Goal: Information Seeking & Learning: Learn about a topic

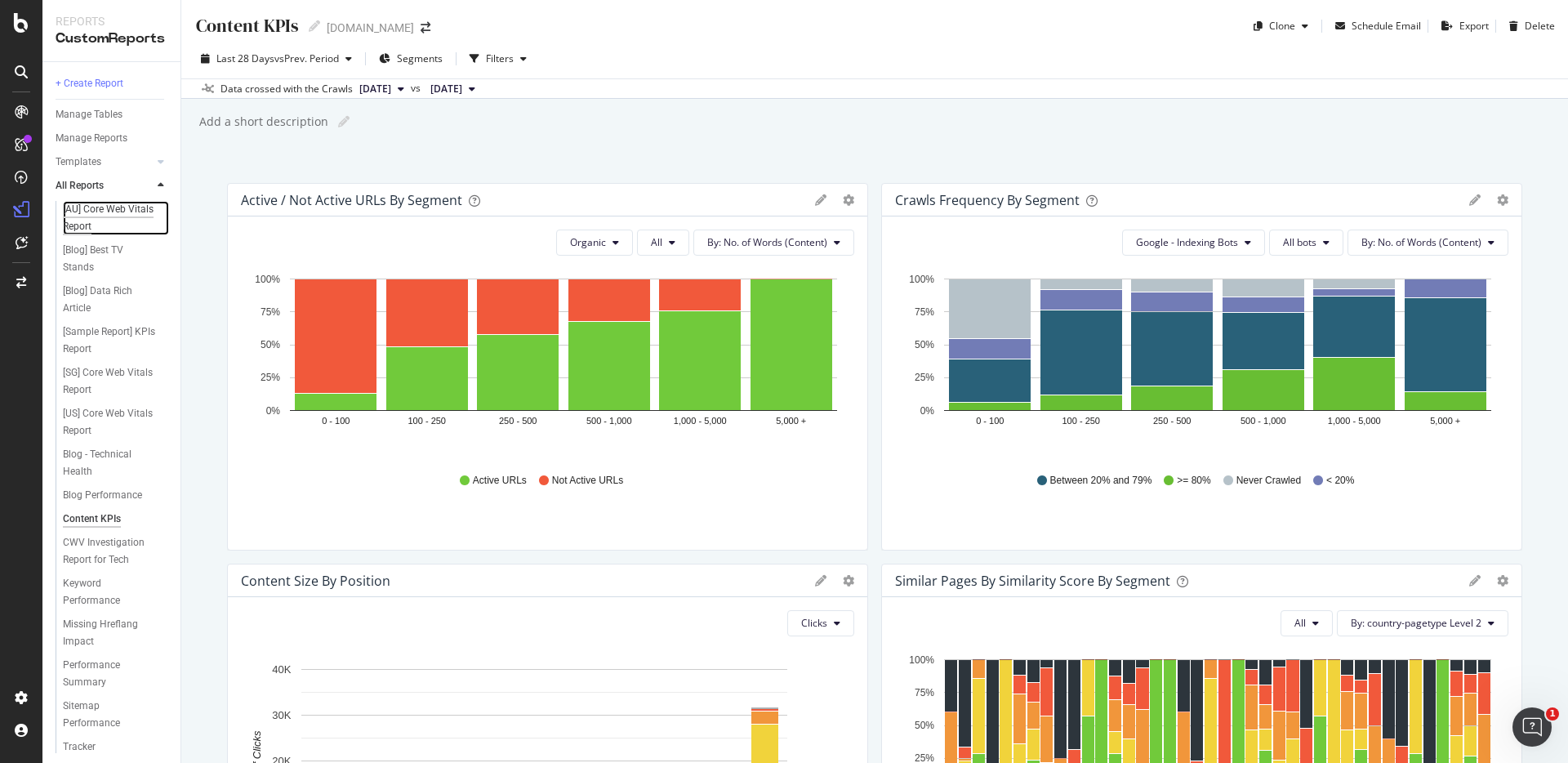
click at [93, 221] on div "[AU] Core Web Vitals Report" at bounding box center [109, 218] width 94 height 34
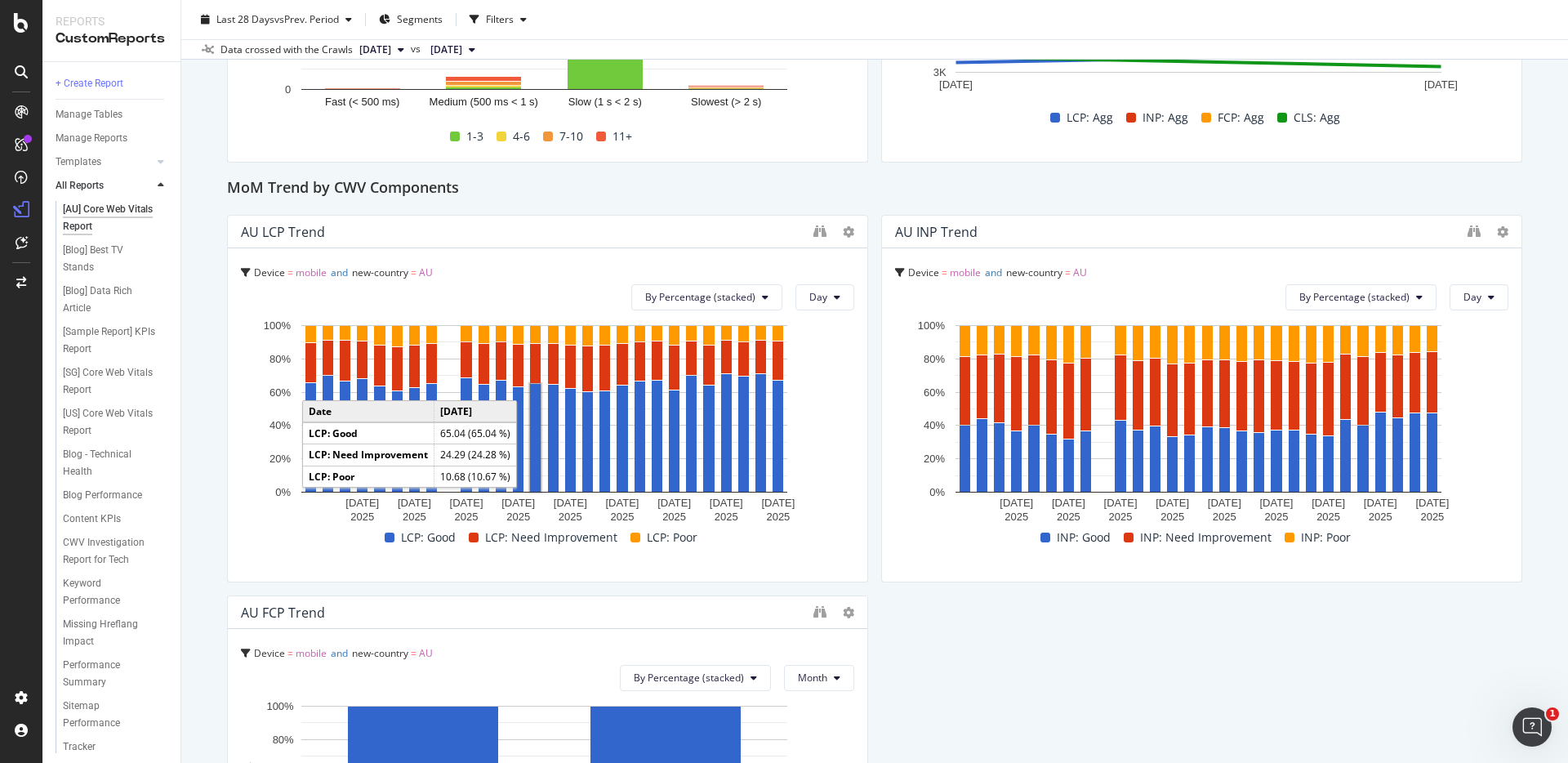
scroll to position [402, 0]
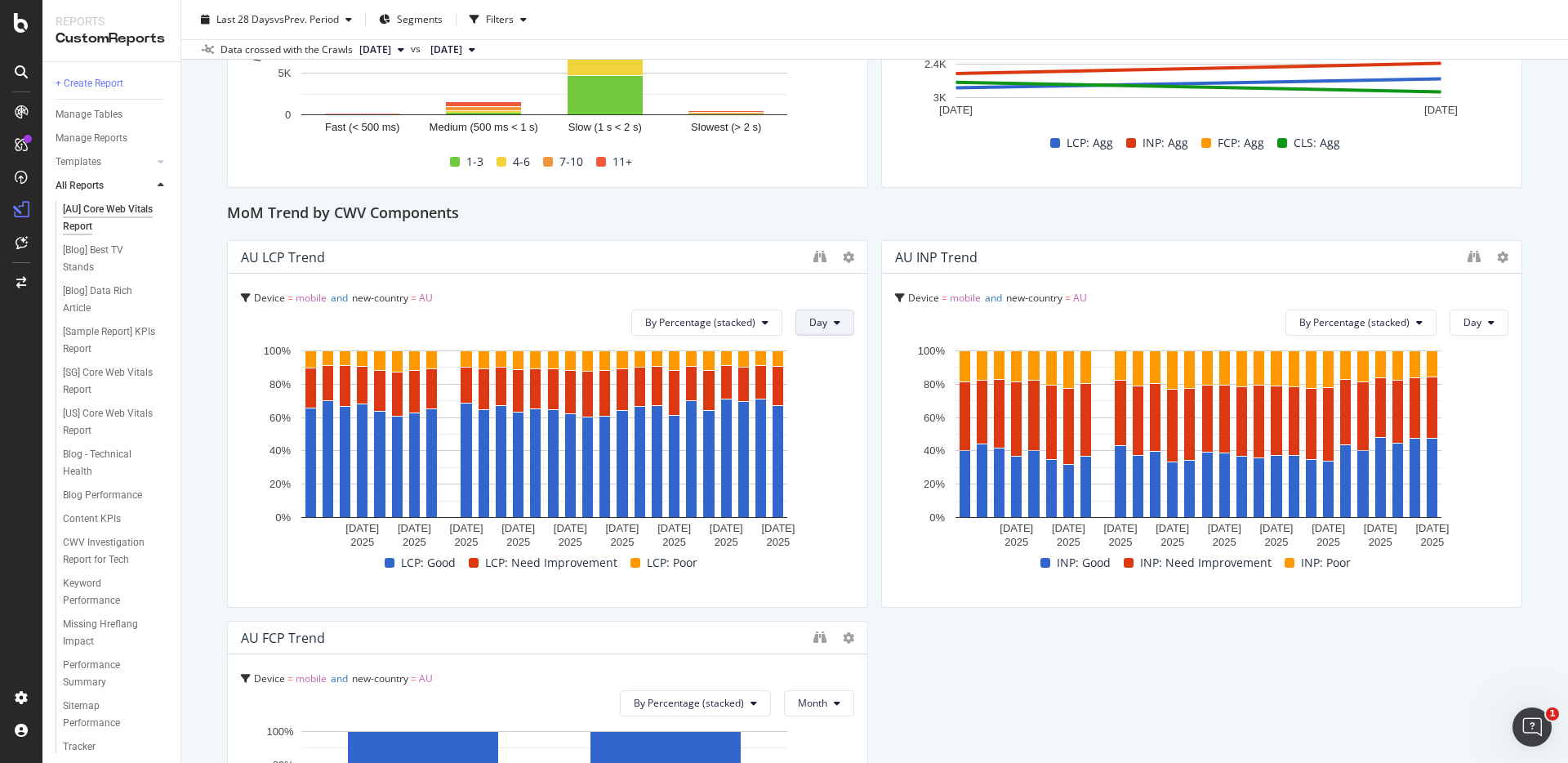
click at [834, 323] on icon at bounding box center [837, 323] width 7 height 10
click at [824, 422] on span "Month" at bounding box center [819, 416] width 29 height 15
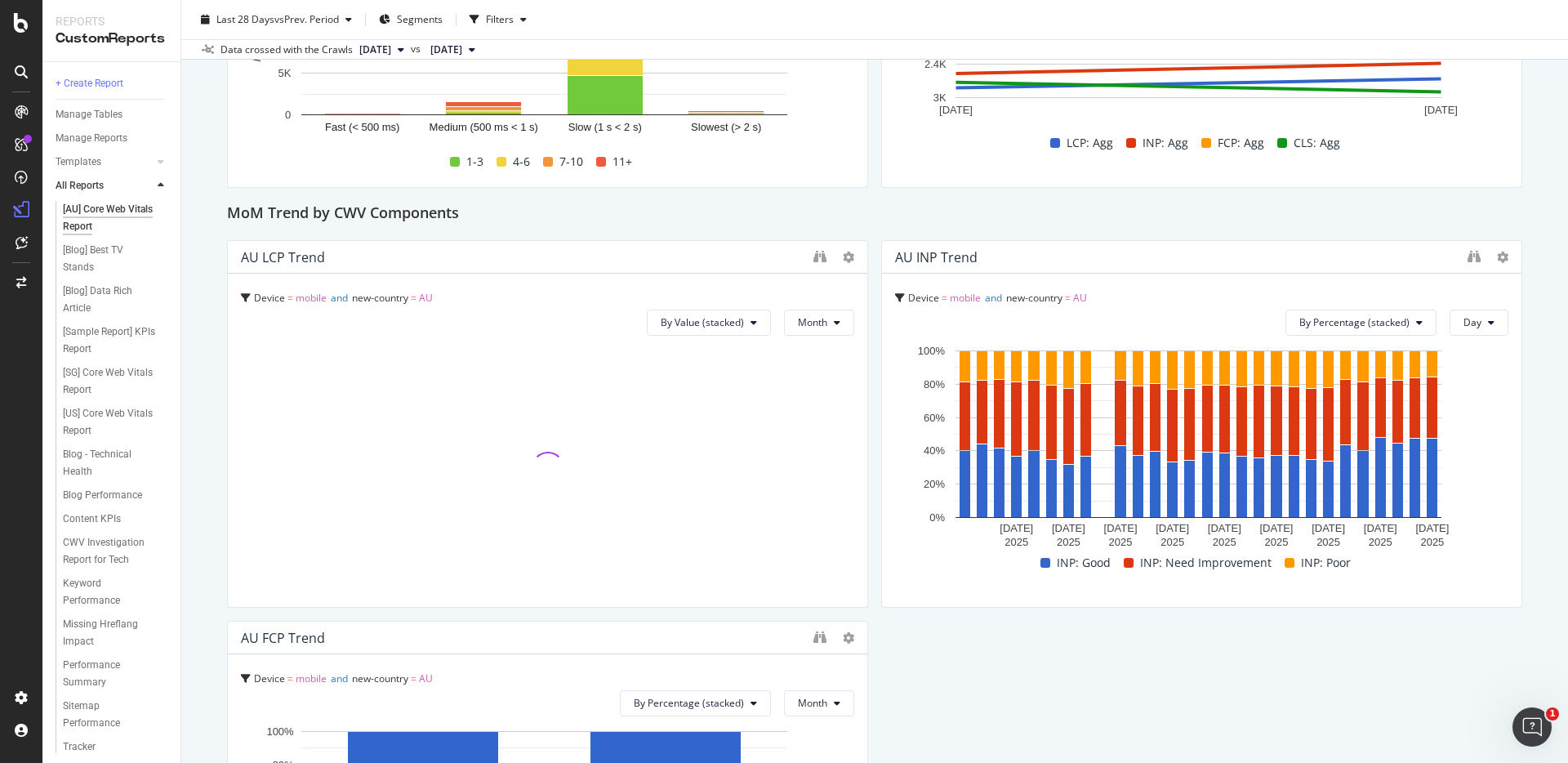
scroll to position [0, 0]
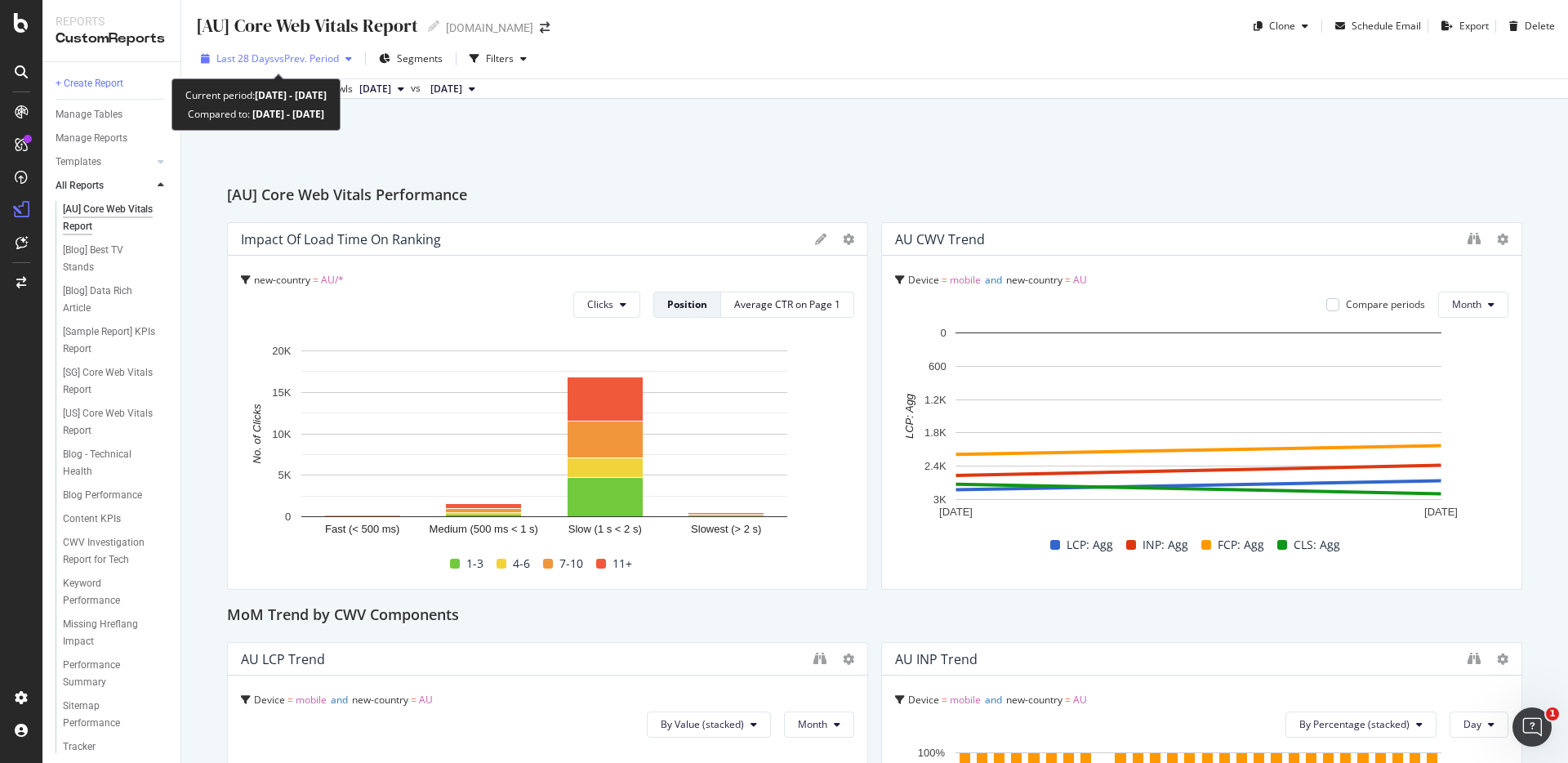
click at [339, 58] on span "vs Prev. Period" at bounding box center [306, 58] width 64 height 14
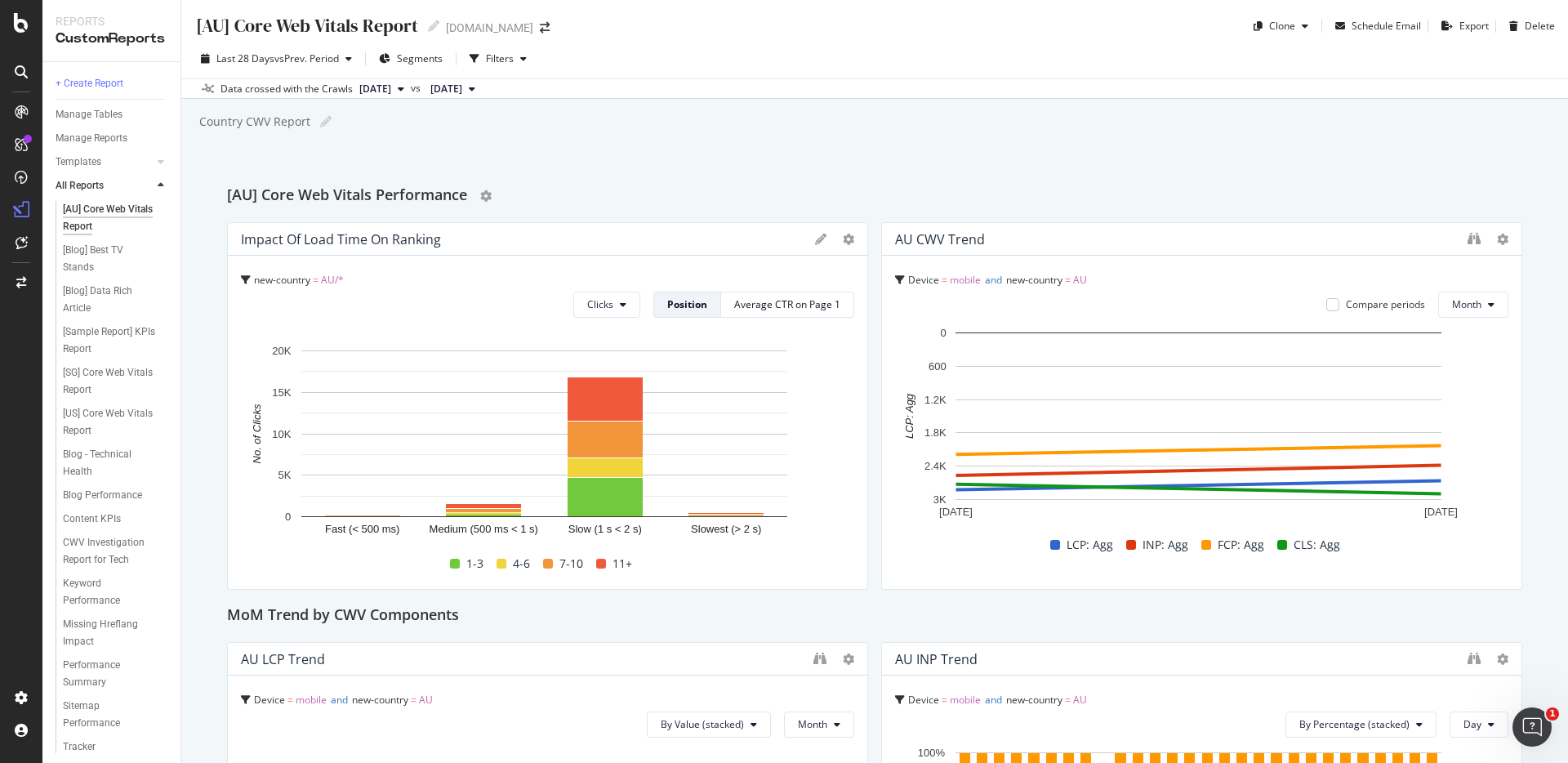
click at [637, 183] on div "[AU] Core Web Vitals Performance" at bounding box center [875, 195] width 1295 height 26
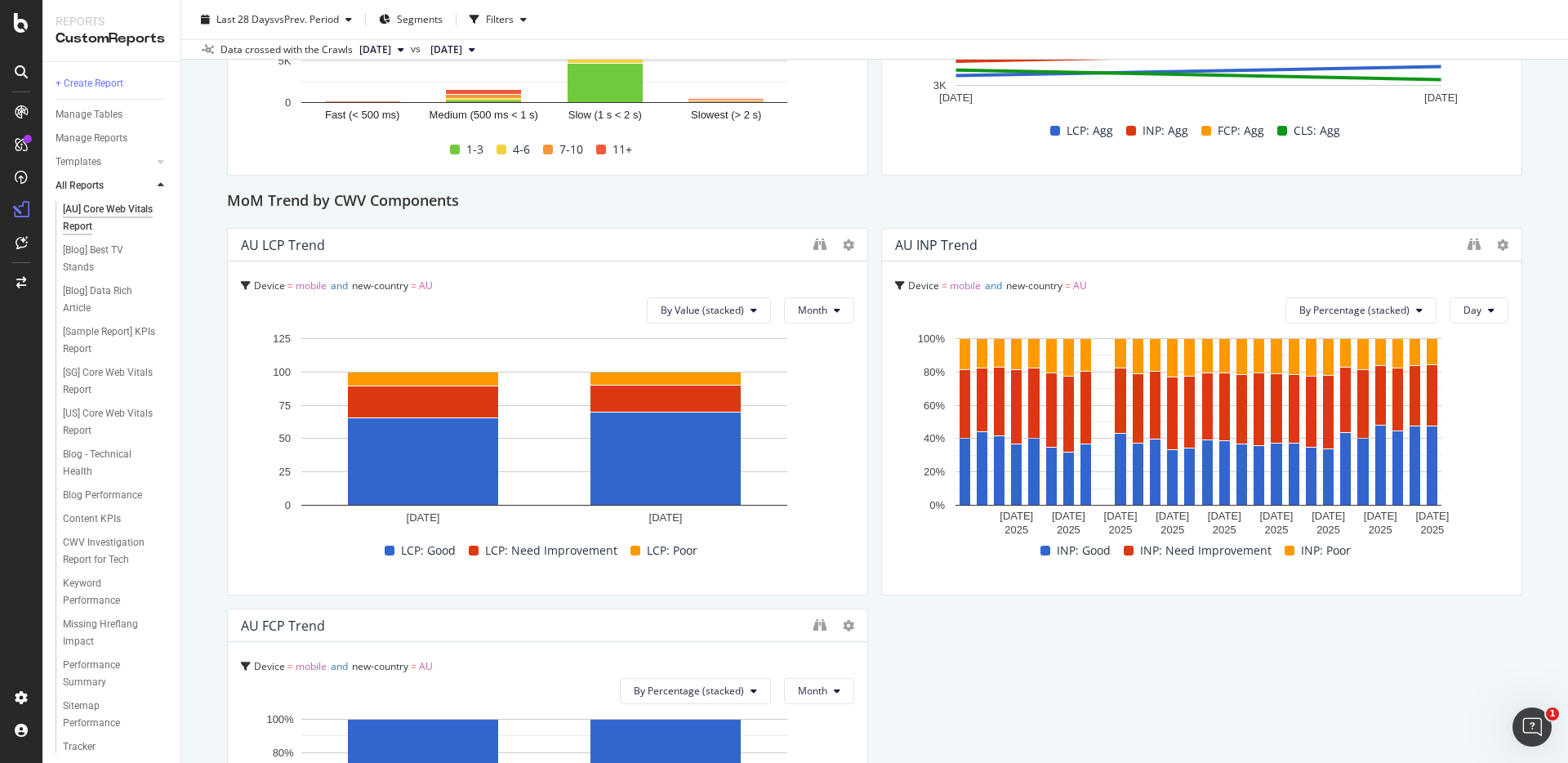
scroll to position [411, 0]
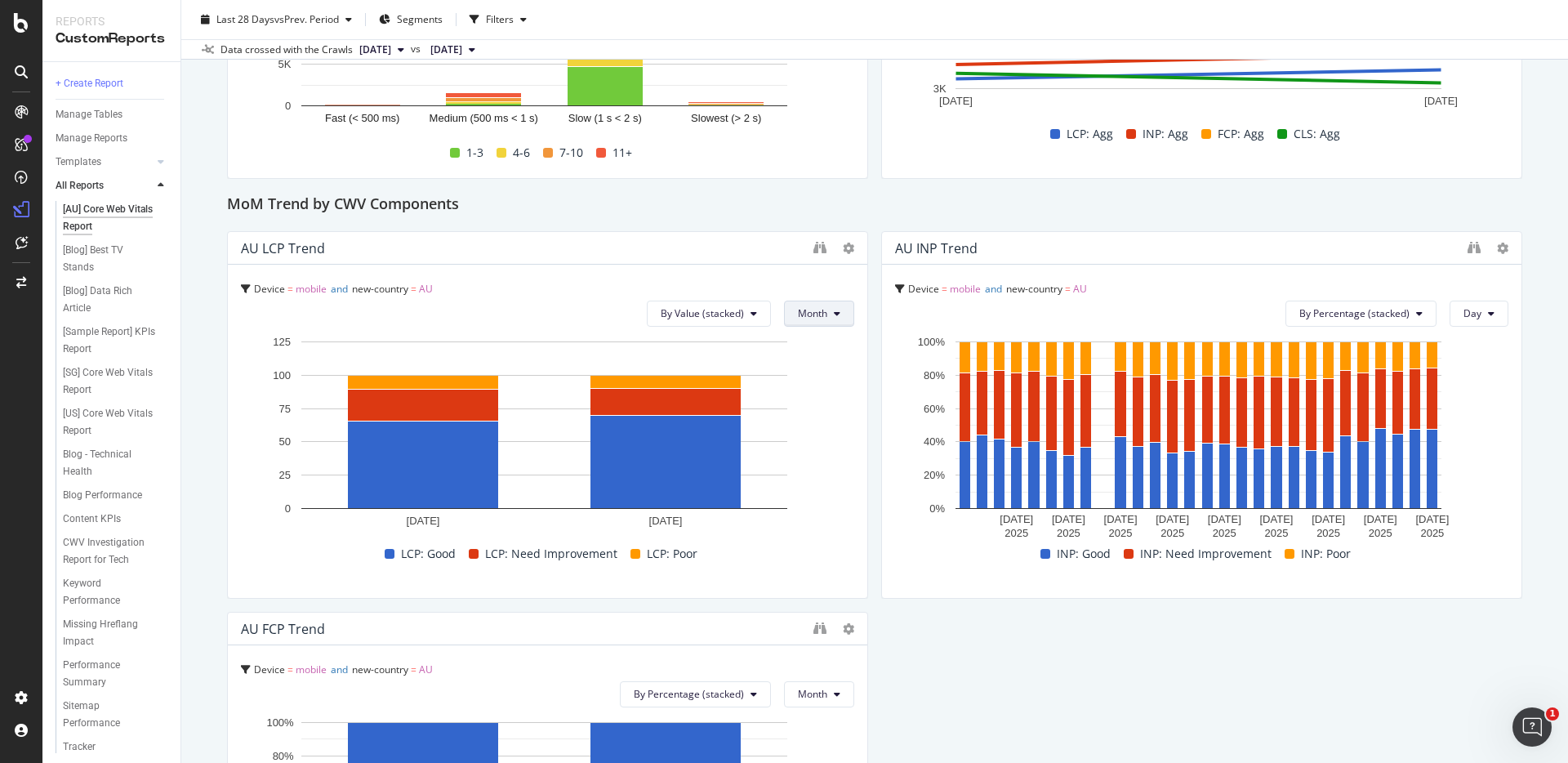
click at [839, 306] on button "Month" at bounding box center [819, 313] width 70 height 26
click at [823, 401] on span "Month" at bounding box center [807, 407] width 32 height 15
click at [1485, 311] on button "Day" at bounding box center [1479, 313] width 58 height 26
click at [1465, 414] on div "Month" at bounding box center [1467, 407] width 56 height 23
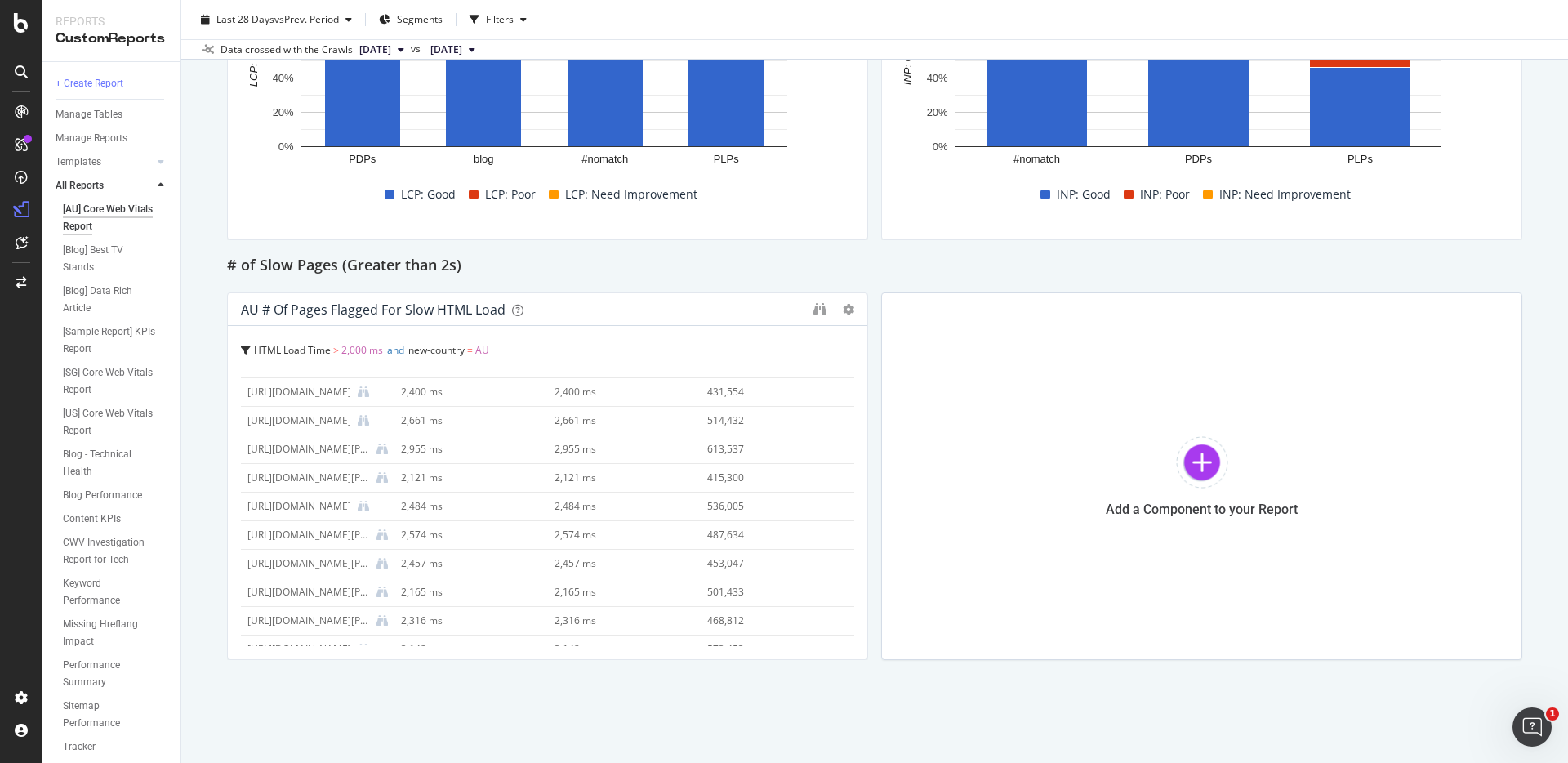
scroll to position [1180, 0]
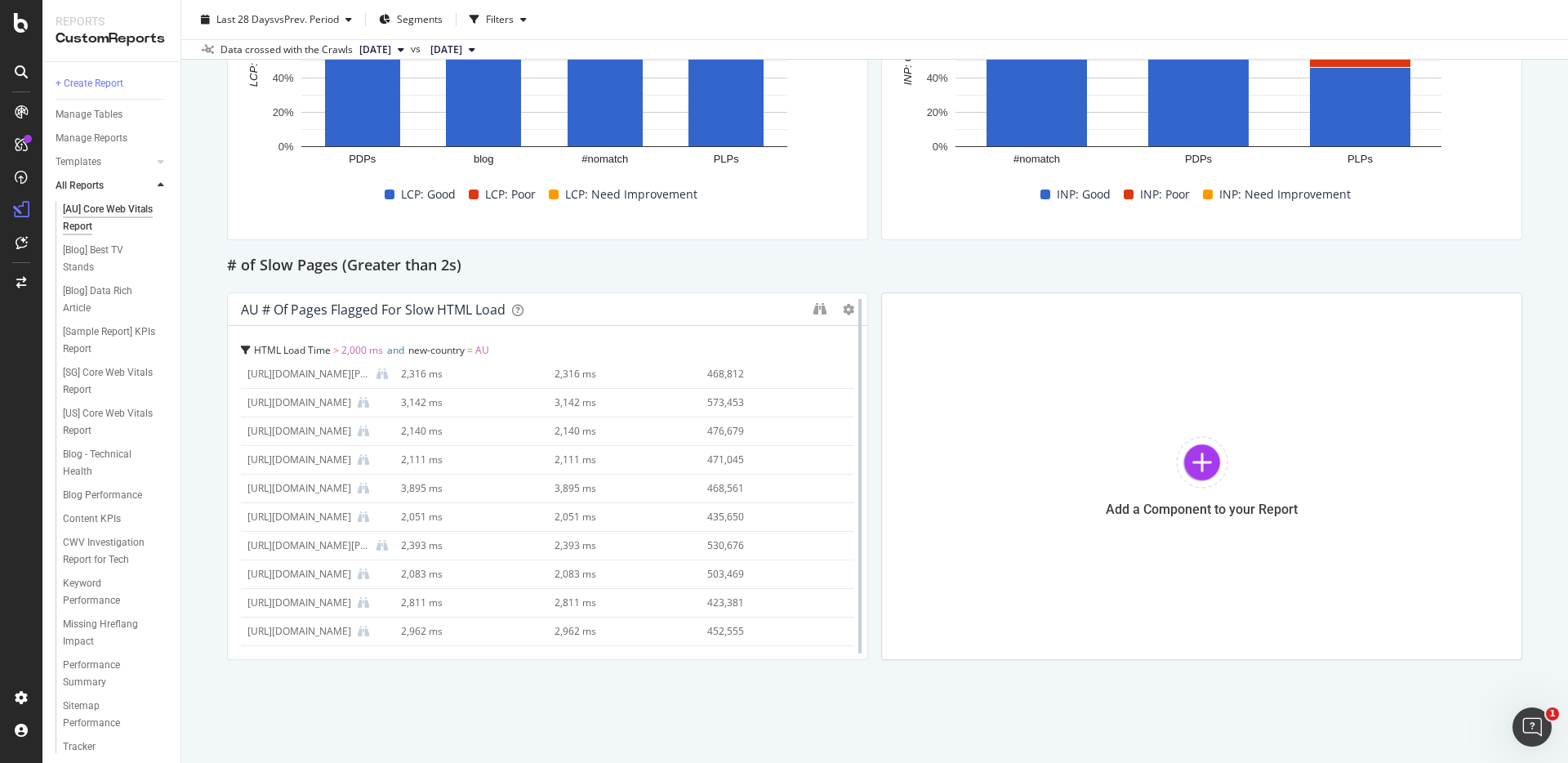
click at [852, 314] on div at bounding box center [860, 476] width 17 height 367
click at [843, 310] on icon at bounding box center [849, 310] width 12 height 12
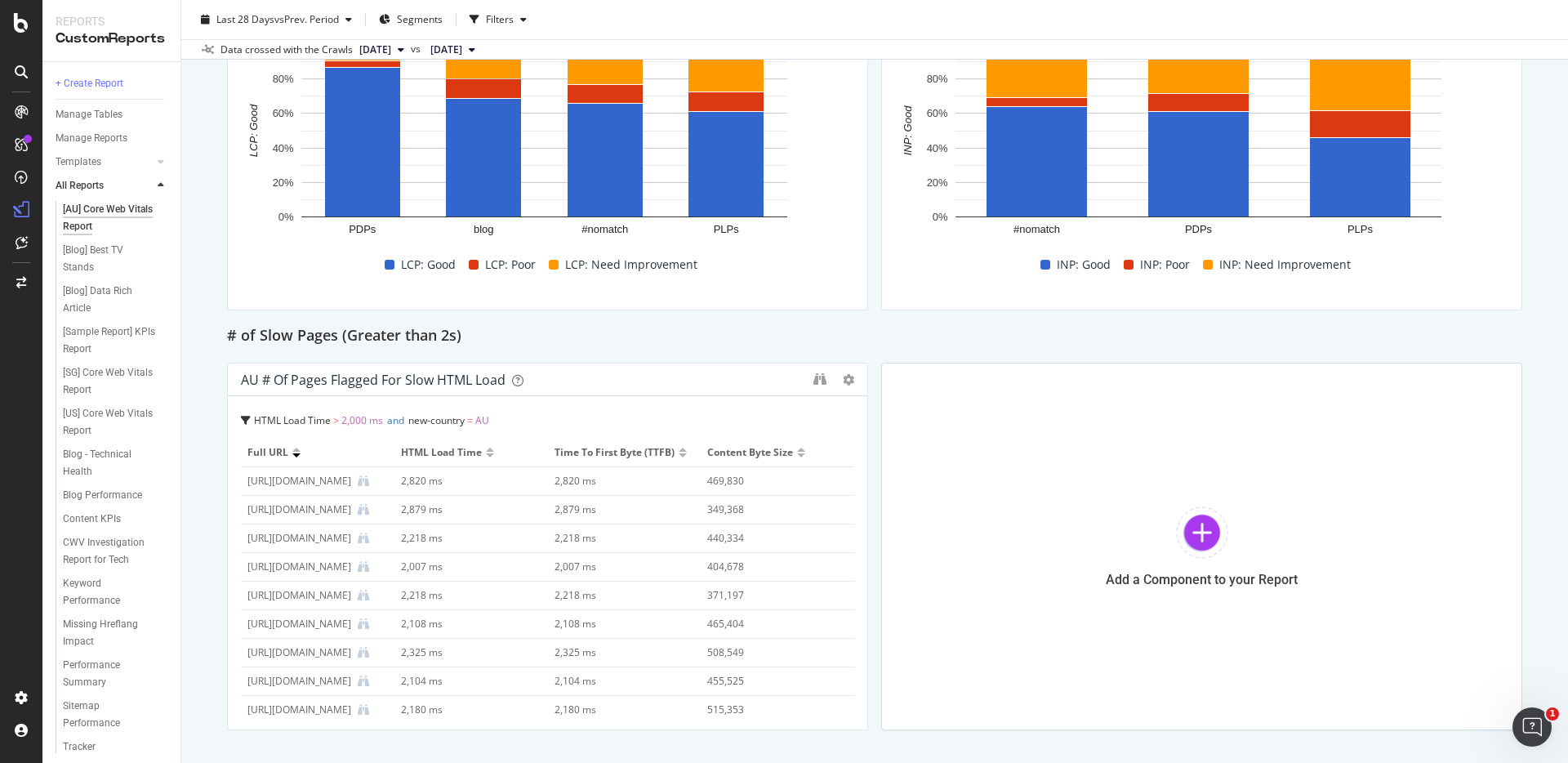
scroll to position [1570, 0]
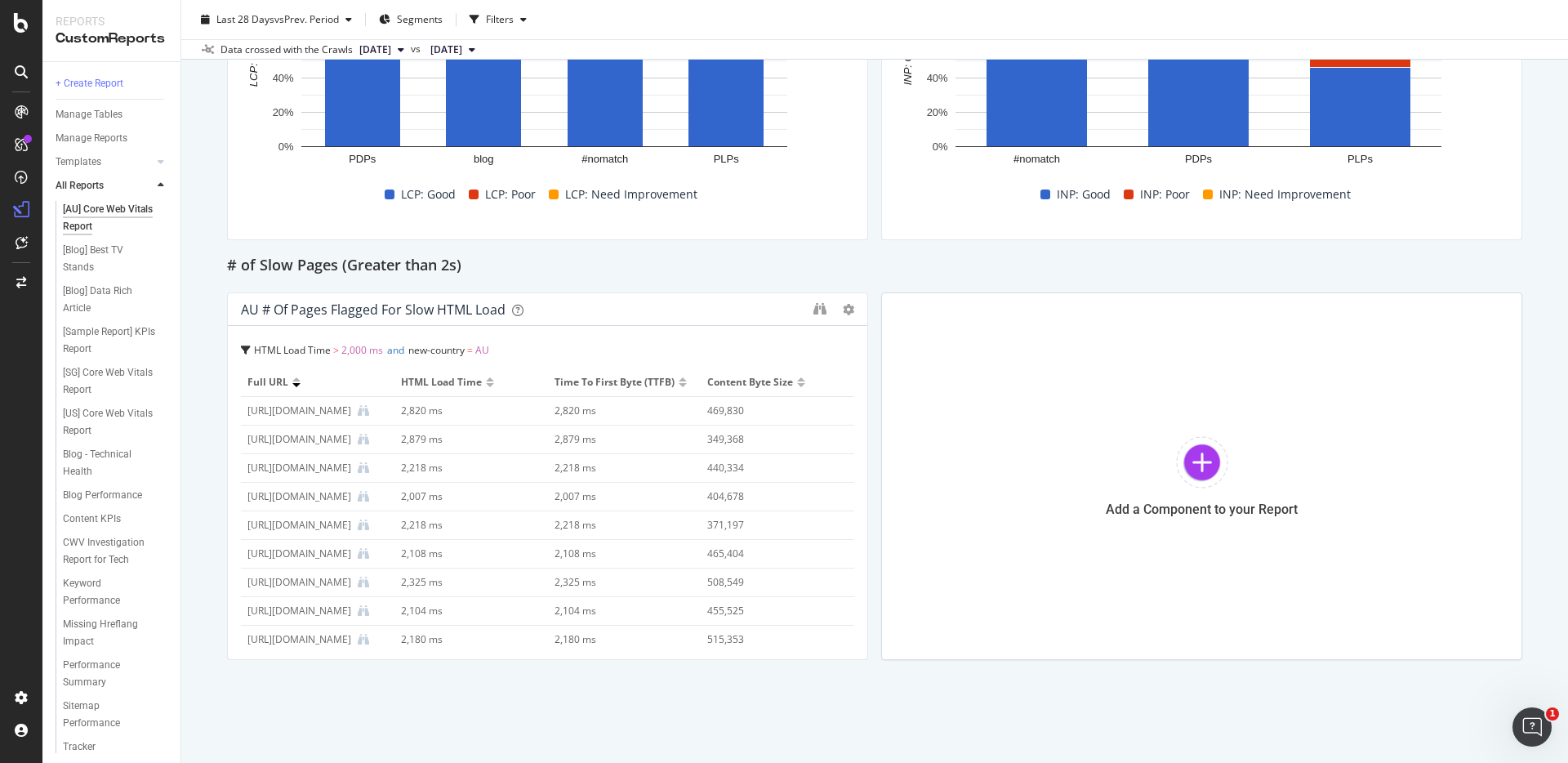
click at [422, 301] on div "AU # of Pages Flagged for Slow HTML Load" at bounding box center [373, 310] width 265 height 17
click at [403, 308] on div "AU # of Pages Flagged for Slow HTML Load" at bounding box center [373, 310] width 265 height 17
click at [816, 306] on icon "binoculars" at bounding box center [820, 309] width 13 height 13
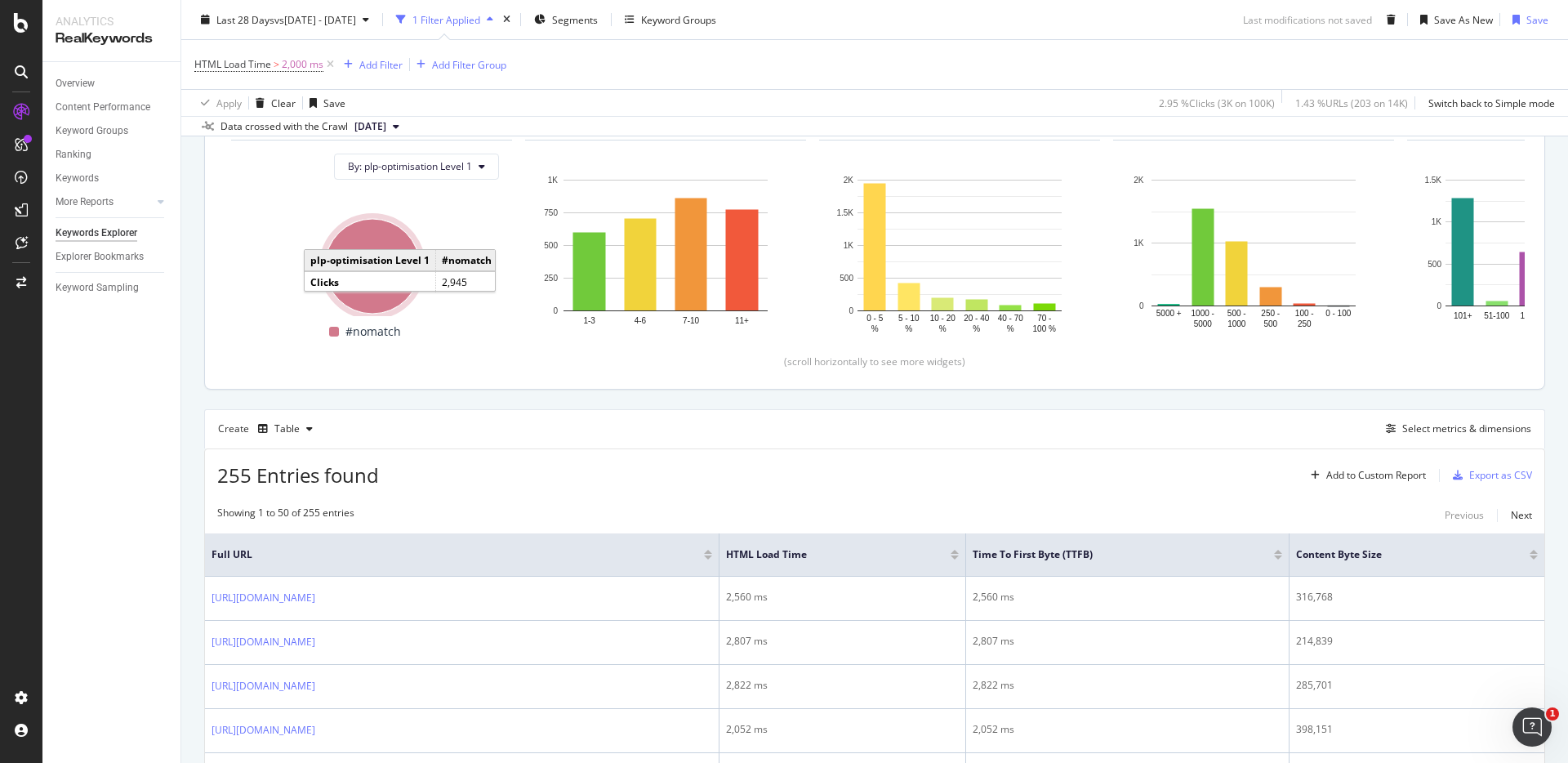
scroll to position [255, 0]
